Goal: Transaction & Acquisition: Purchase product/service

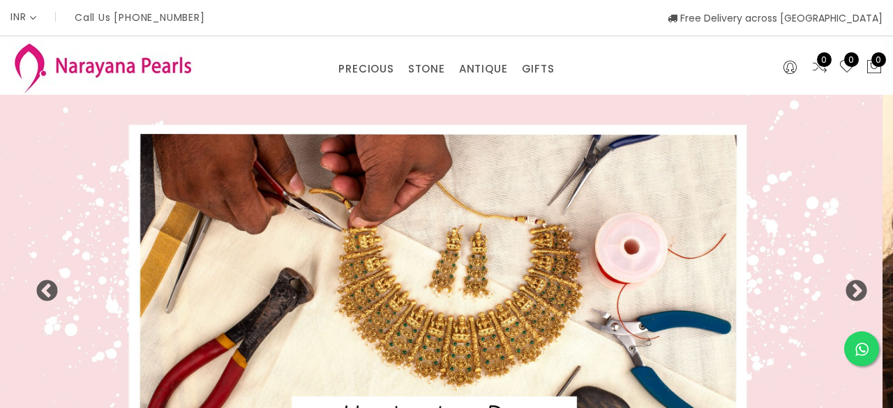
select select "INR"
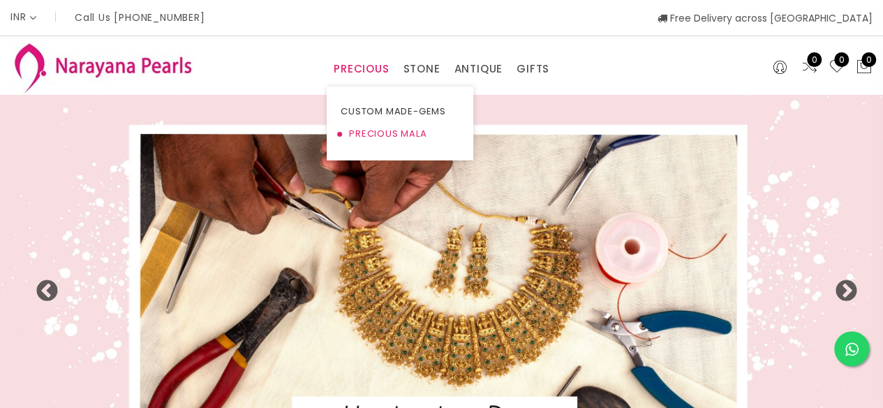
click at [370, 130] on link "PRECIOUS MALA" at bounding box center [399, 134] width 119 height 22
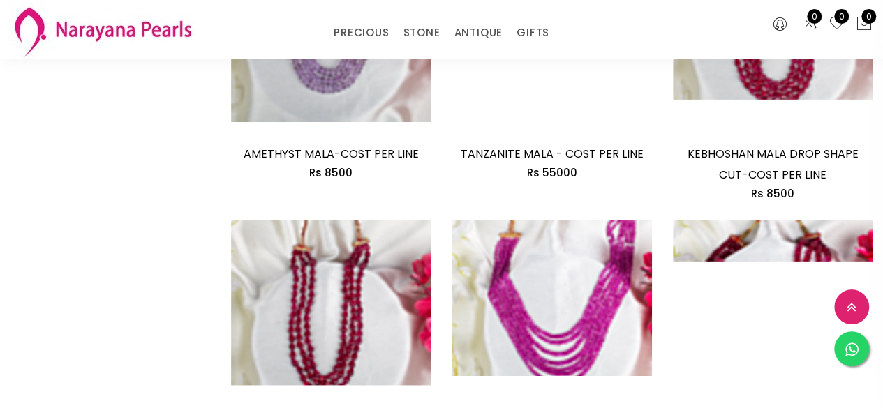
scroll to position [1160, 0]
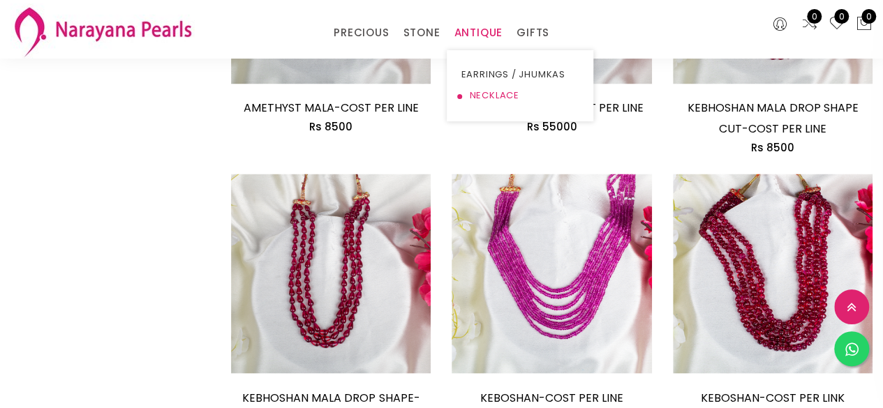
click at [476, 90] on link "NECKLACE" at bounding box center [519, 95] width 119 height 21
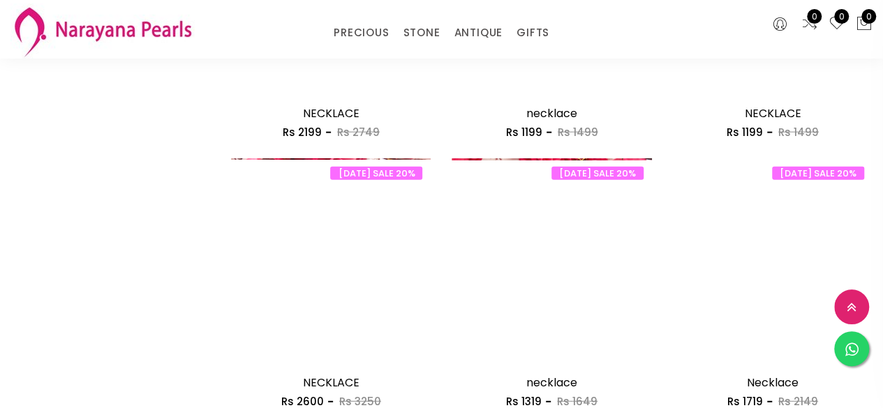
scroll to position [1988, 0]
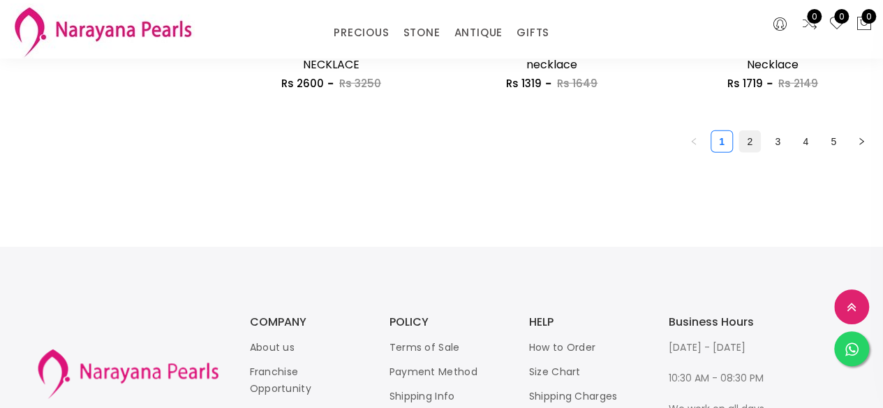
click at [741, 148] on link "2" at bounding box center [749, 141] width 21 height 21
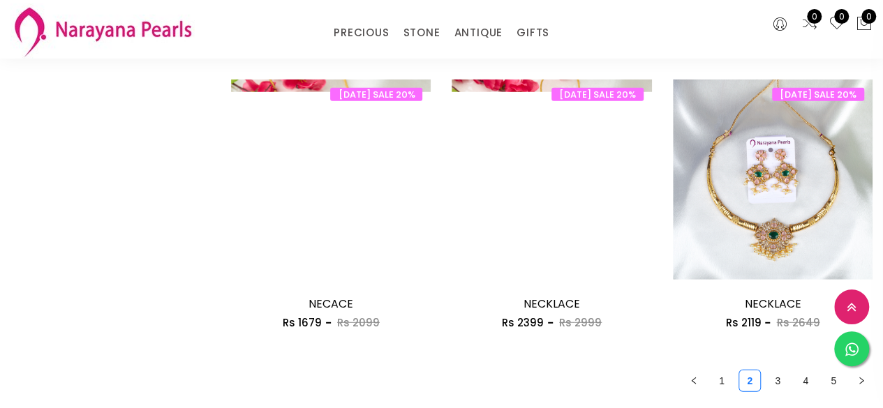
scroll to position [1847, 0]
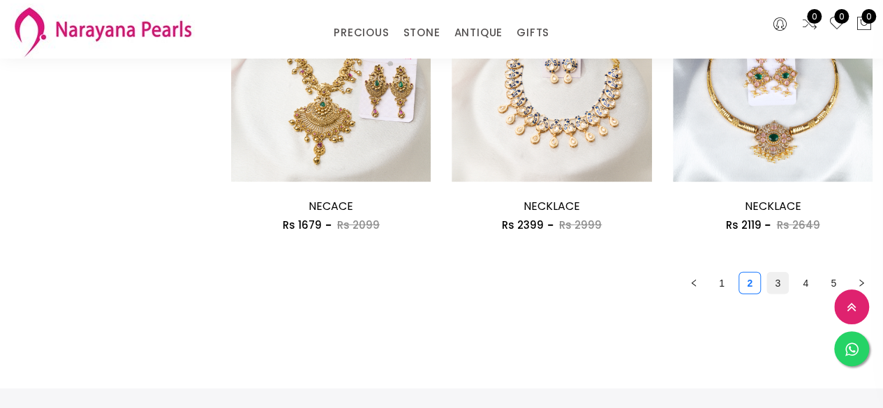
click at [781, 290] on link "3" at bounding box center [777, 283] width 21 height 21
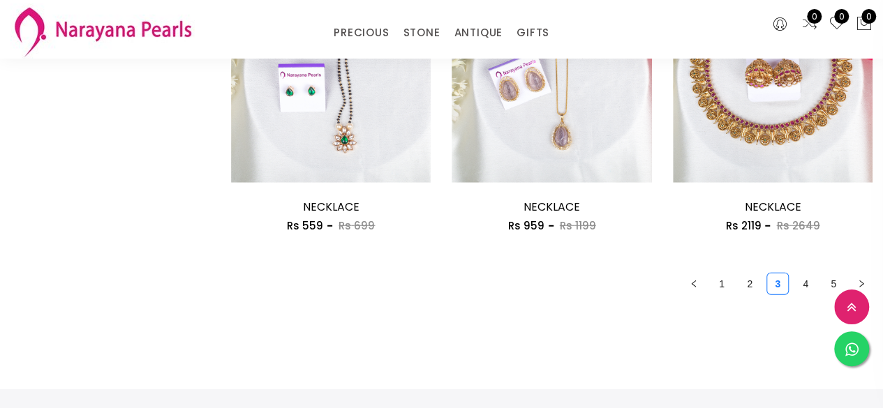
scroll to position [1847, 0]
click at [801, 290] on link "4" at bounding box center [805, 283] width 21 height 21
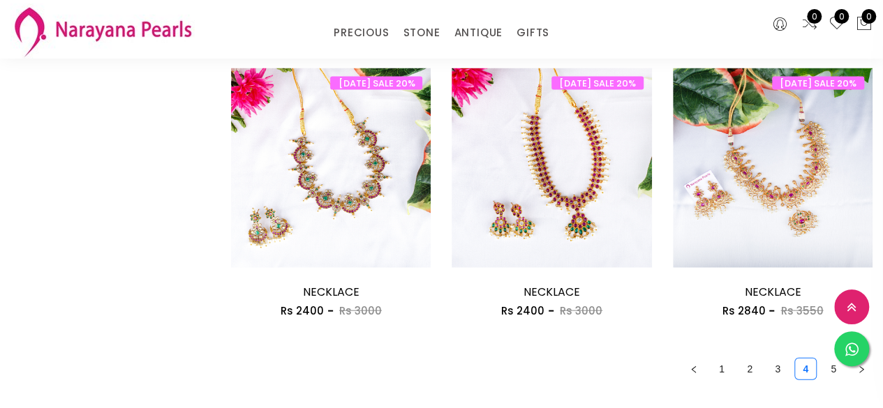
scroll to position [1484, 0]
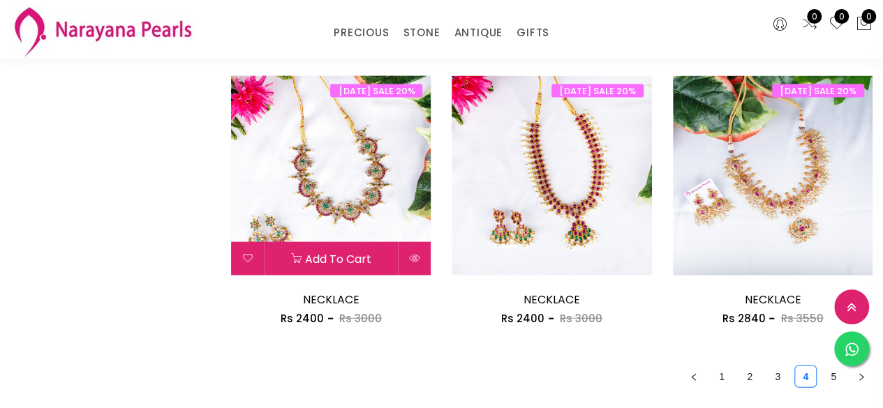
click at [348, 163] on img at bounding box center [331, 176] width 200 height 200
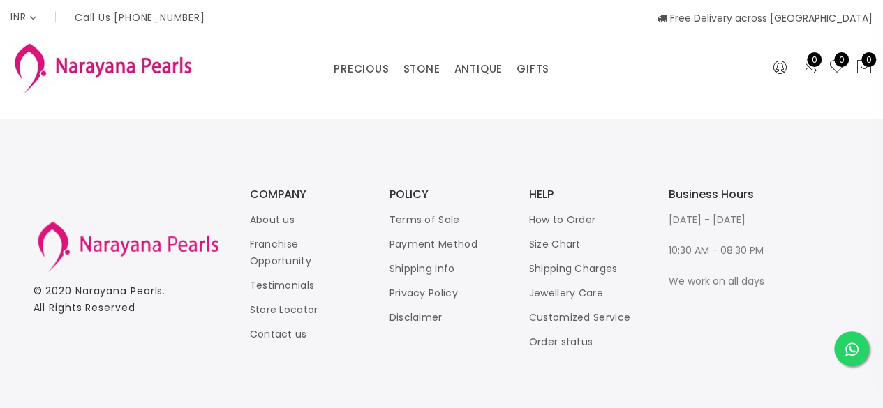
click at [348, 163] on footer "© 2020 [PERSON_NAME] . All Rights Reserved COMPANY About us Franchise Opportuni…" at bounding box center [441, 269] width 883 height 301
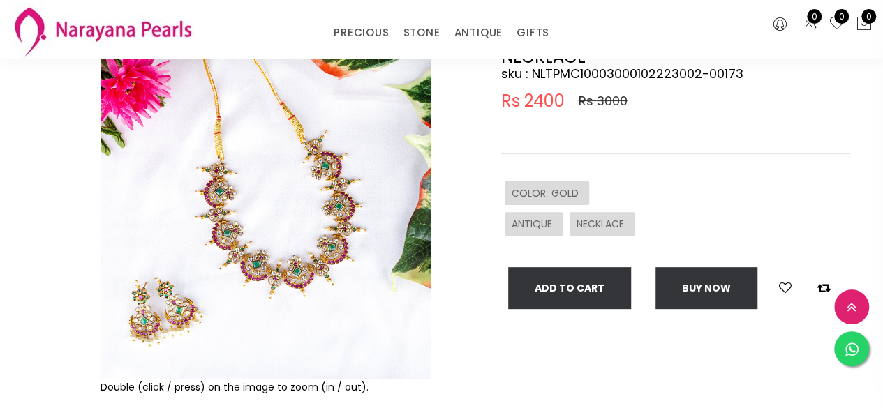
scroll to position [121, 0]
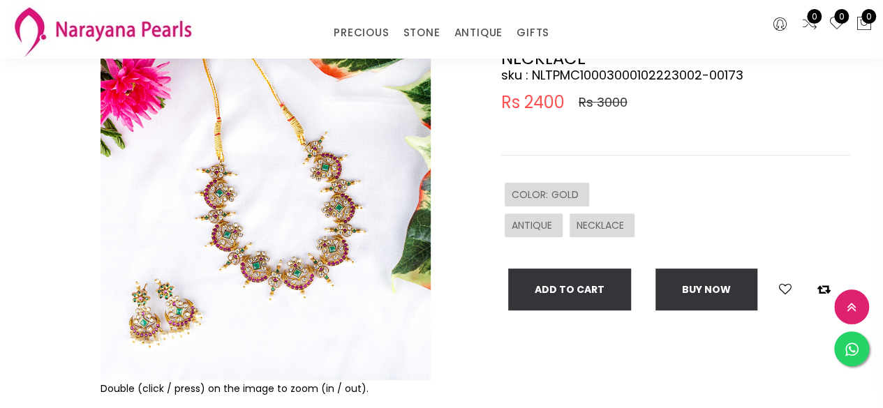
click at [541, 224] on span "ANTIQUE" at bounding box center [533, 225] width 44 height 14
click at [587, 224] on span "NECKLACE" at bounding box center [601, 225] width 51 height 14
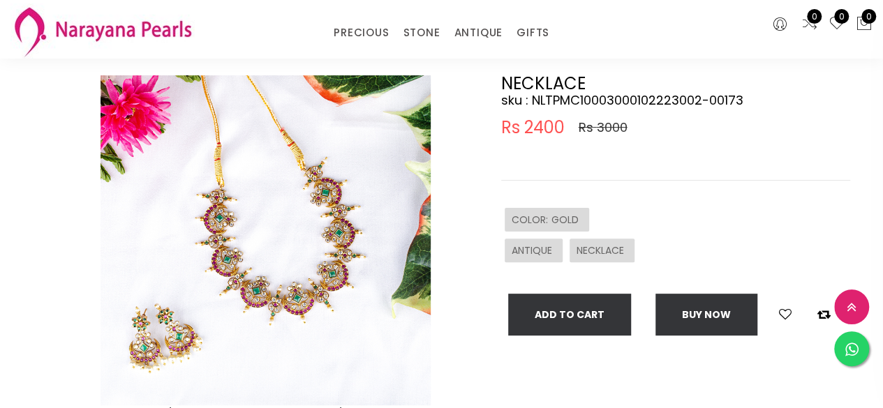
scroll to position [0, 0]
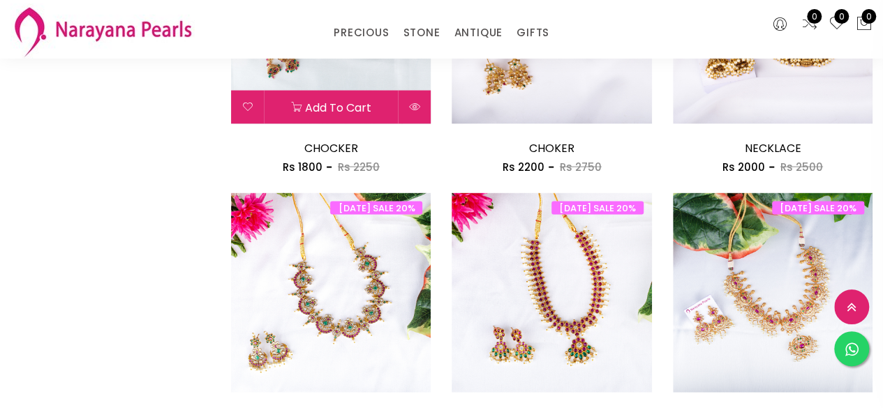
scroll to position [1572, 0]
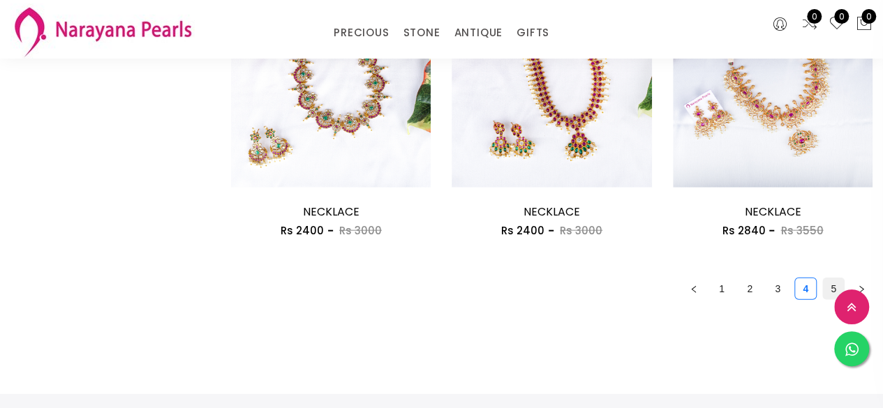
click at [827, 291] on link "5" at bounding box center [833, 288] width 21 height 21
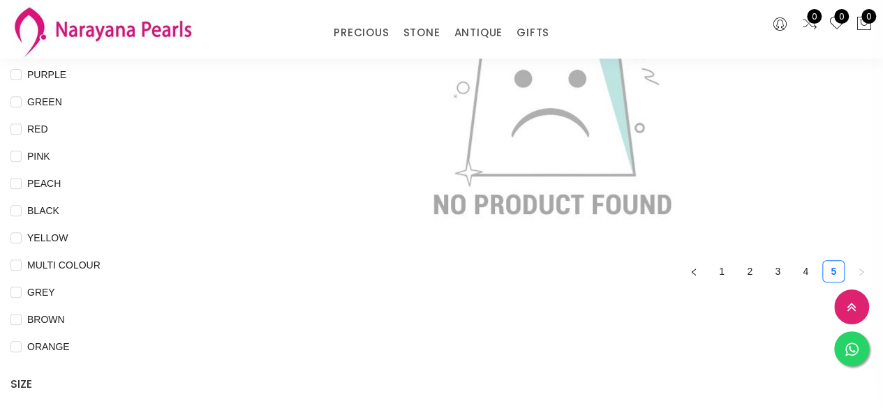
scroll to position [249, 0]
click at [802, 271] on link "4" at bounding box center [805, 270] width 21 height 21
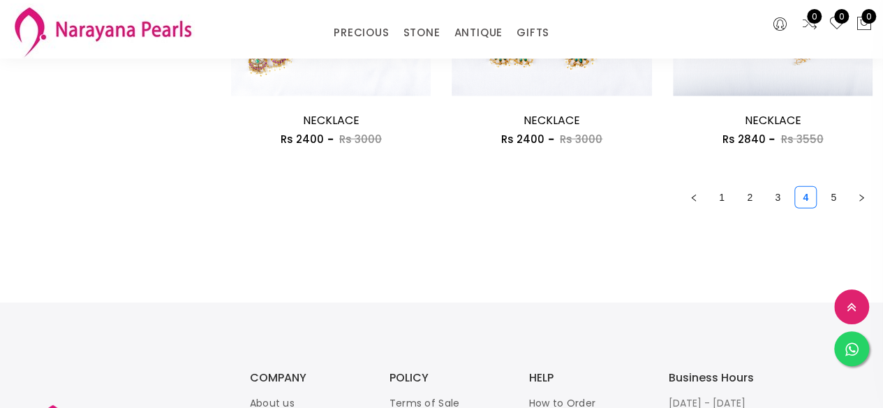
scroll to position [1671, 0]
